Goal: Information Seeking & Learning: Check status

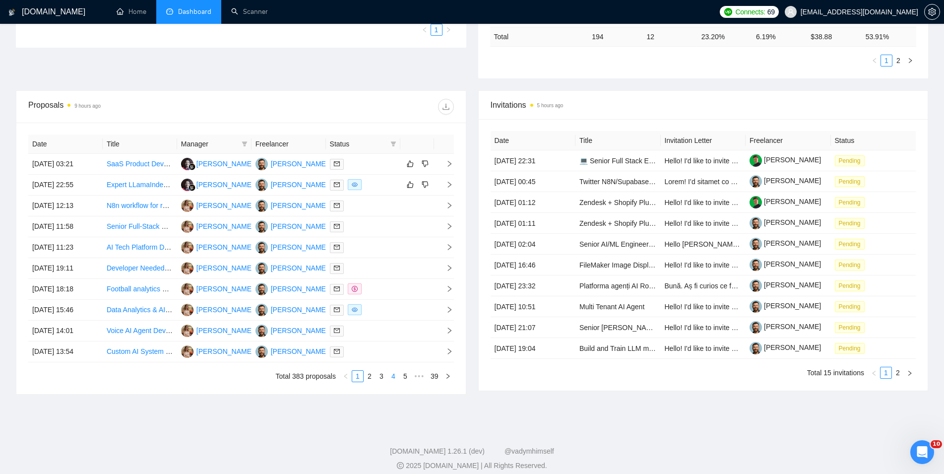
click at [395, 376] on link "4" at bounding box center [393, 376] width 11 height 11
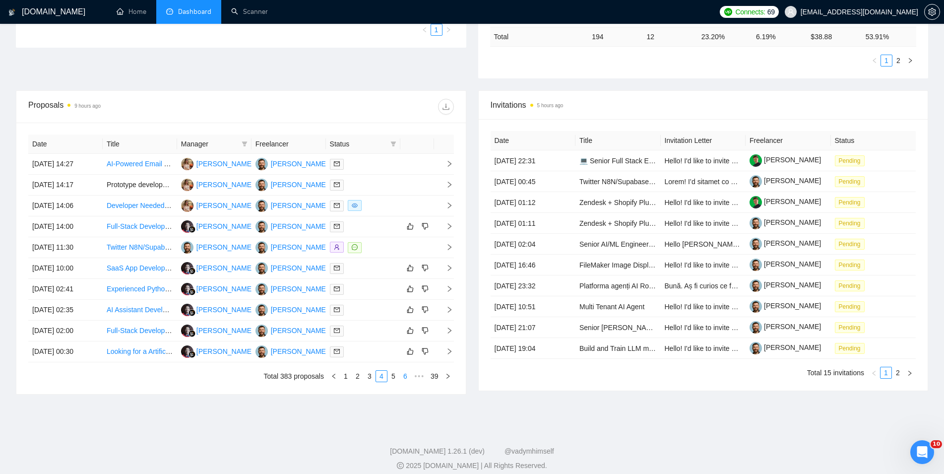
click at [409, 377] on link "6" at bounding box center [405, 376] width 11 height 11
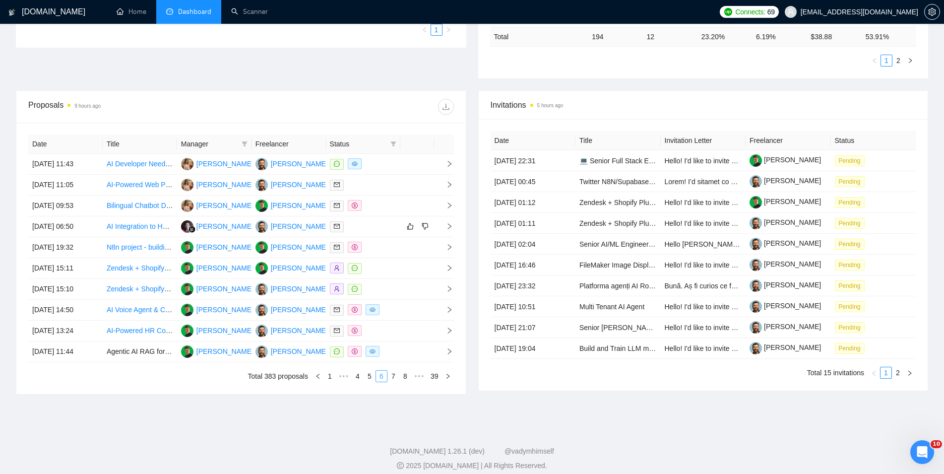
click at [409, 377] on link "8" at bounding box center [405, 376] width 11 height 11
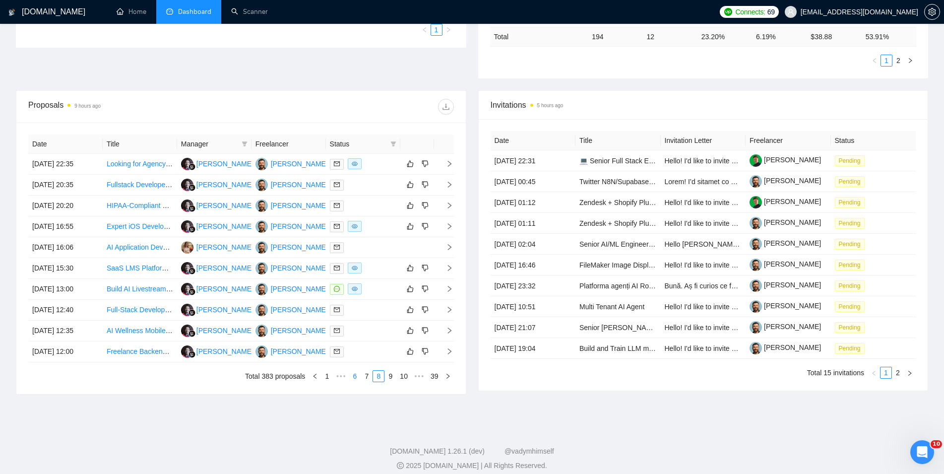
click at [409, 377] on link "10" at bounding box center [404, 376] width 14 height 11
click at [409, 377] on link "12" at bounding box center [404, 376] width 14 height 11
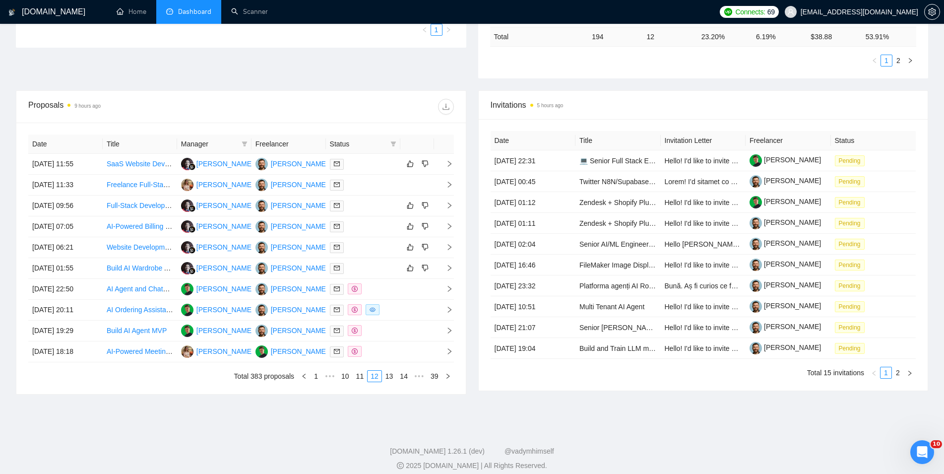
click at [409, 377] on link "14" at bounding box center [404, 376] width 14 height 11
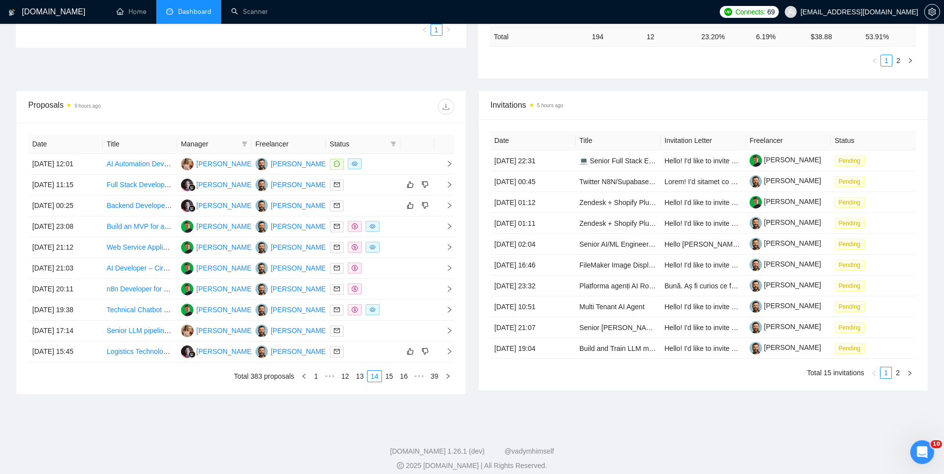
click at [409, 377] on link "16" at bounding box center [404, 376] width 14 height 11
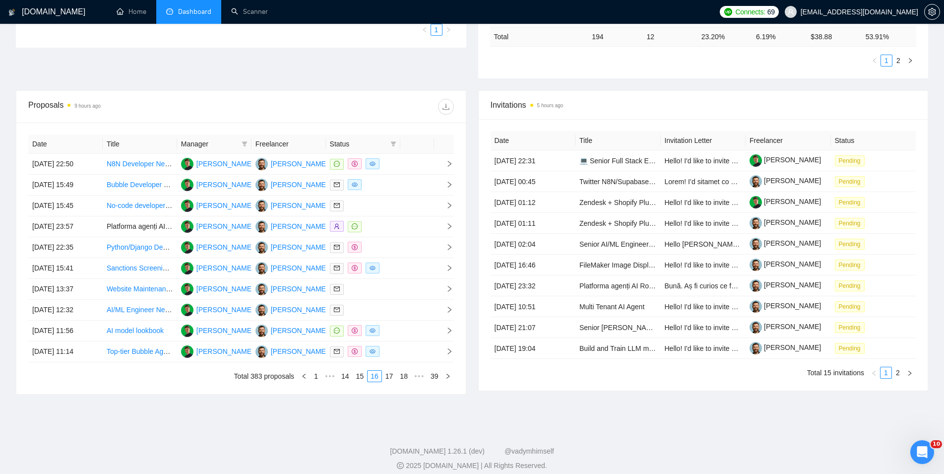
click at [409, 377] on link "18" at bounding box center [404, 376] width 14 height 11
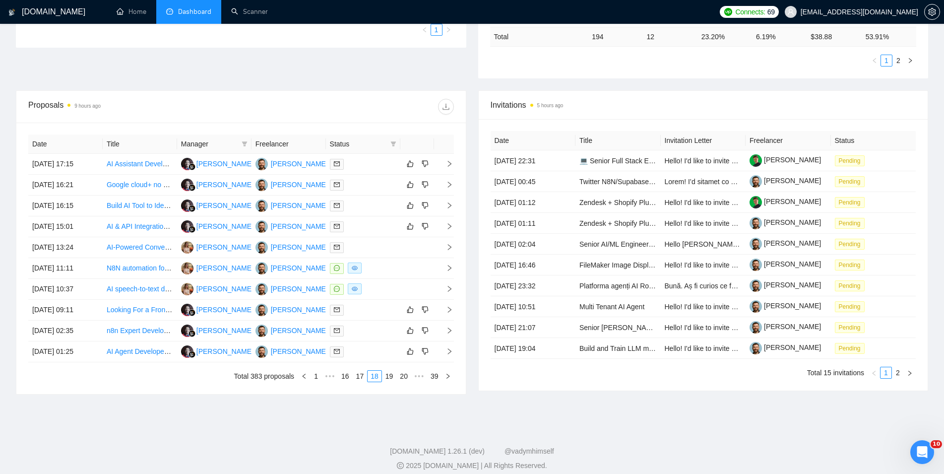
click at [409, 377] on link "20" at bounding box center [404, 376] width 14 height 11
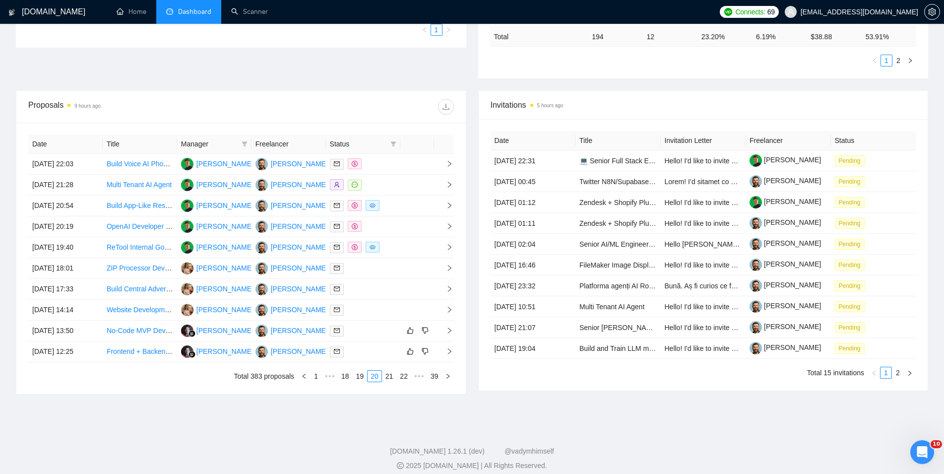
click at [409, 377] on link "22" at bounding box center [404, 376] width 14 height 11
click at [395, 377] on link "23" at bounding box center [389, 376] width 14 height 11
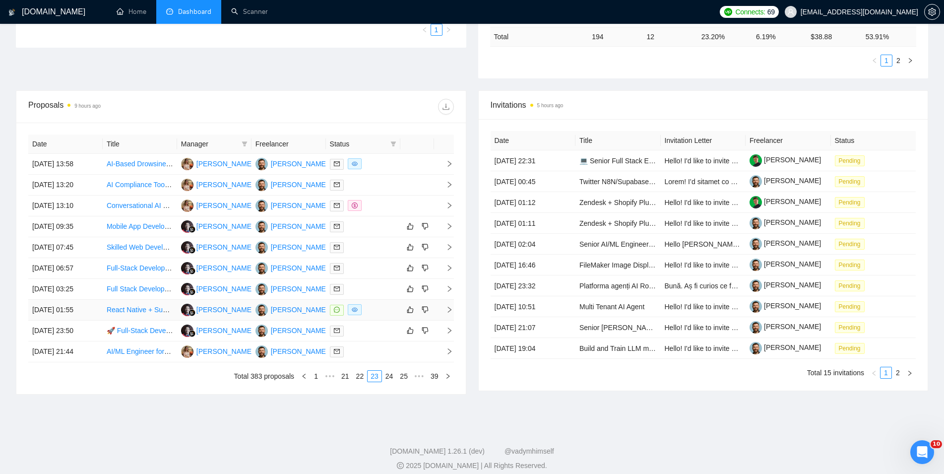
click at [101, 312] on td "[DATE] 01:55" at bounding box center [65, 310] width 74 height 21
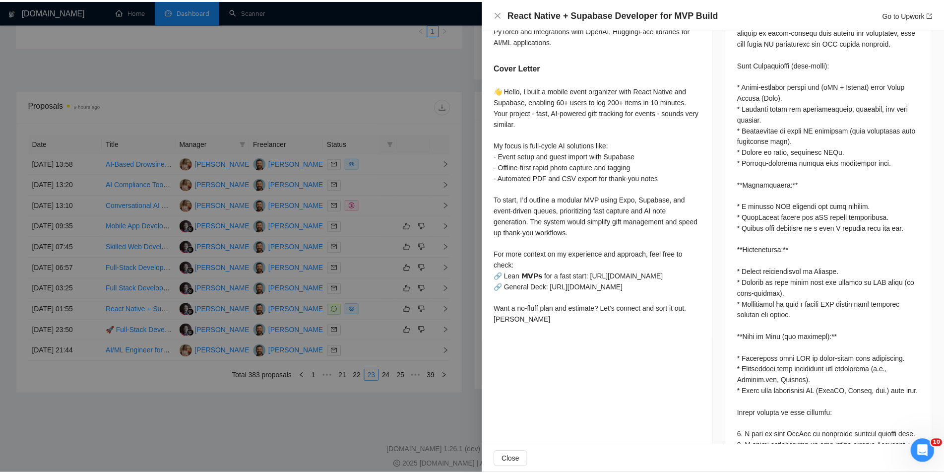
scroll to position [396, 0]
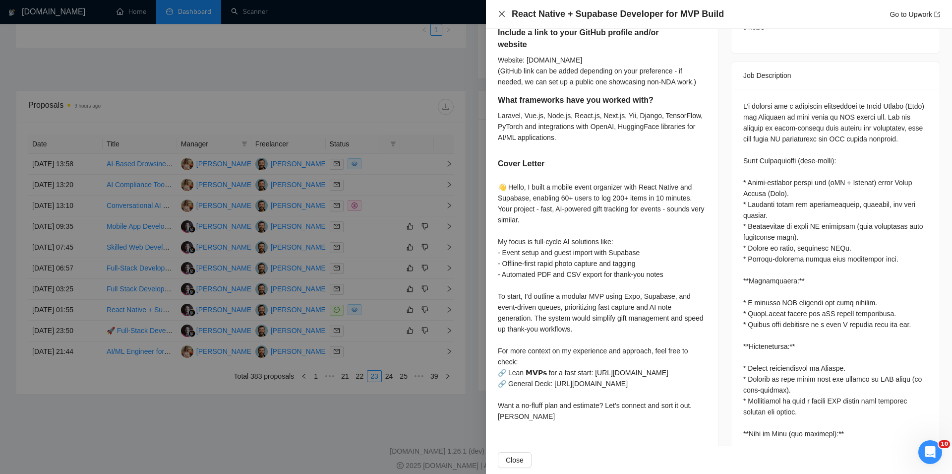
click at [499, 17] on icon "close" at bounding box center [502, 14] width 8 height 8
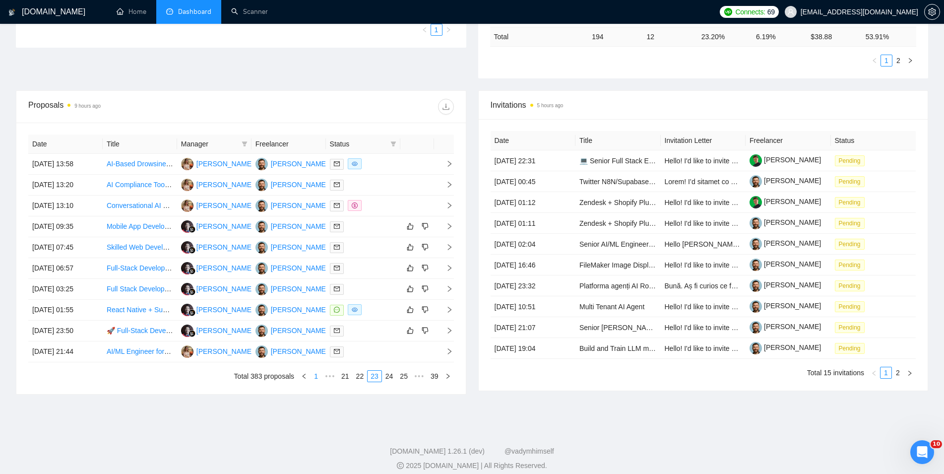
click at [317, 376] on link "1" at bounding box center [316, 376] width 11 height 11
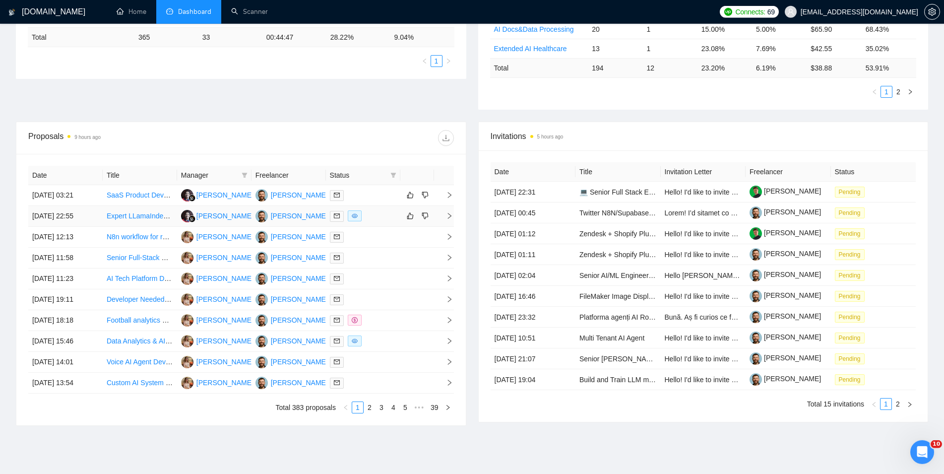
scroll to position [253, 0]
